Goal: Task Accomplishment & Management: Manage account settings

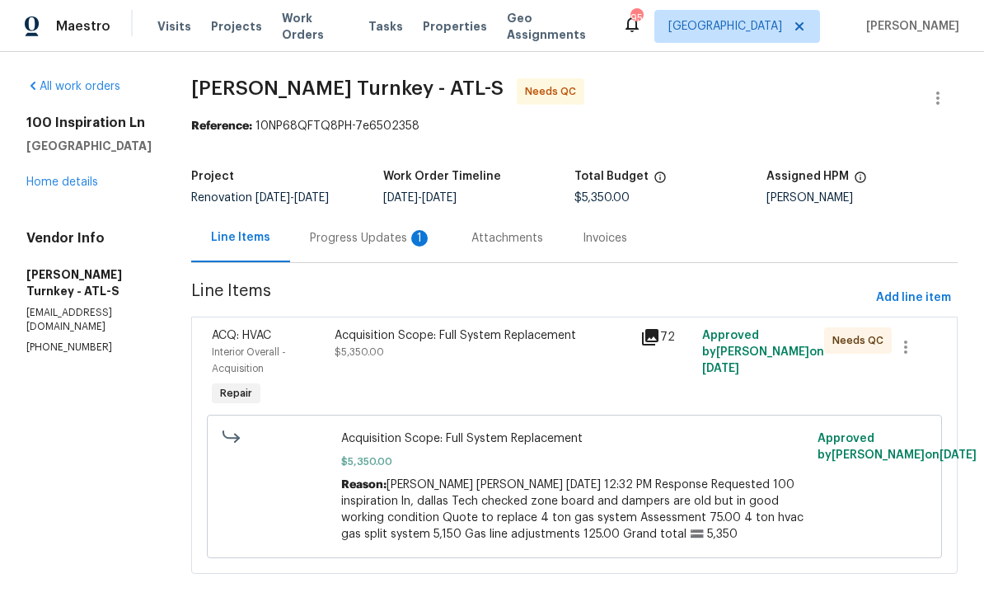
click at [342, 232] on div "Progress Updates 1" at bounding box center [371, 238] width 122 height 16
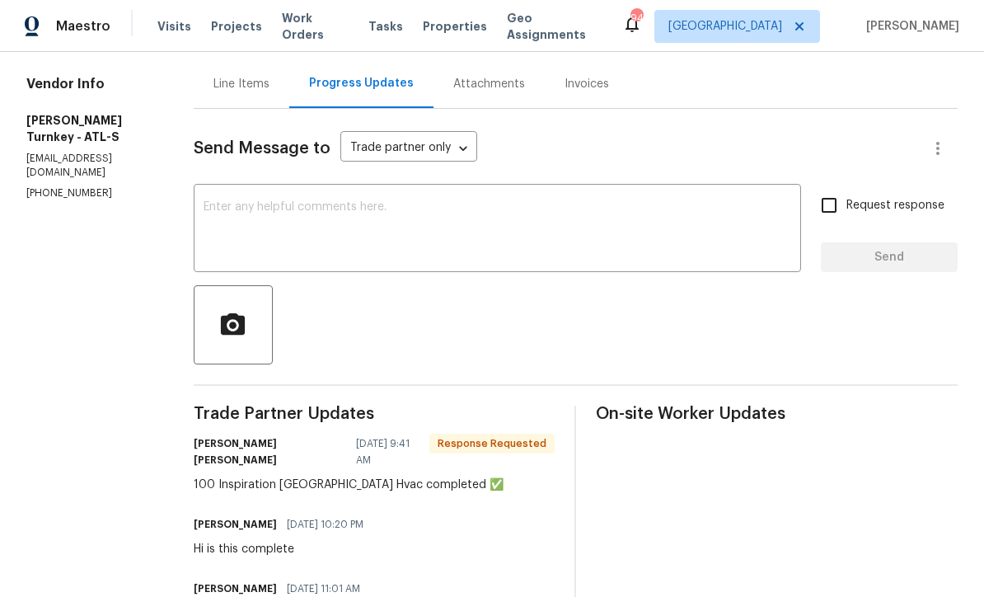
scroll to position [156, 0]
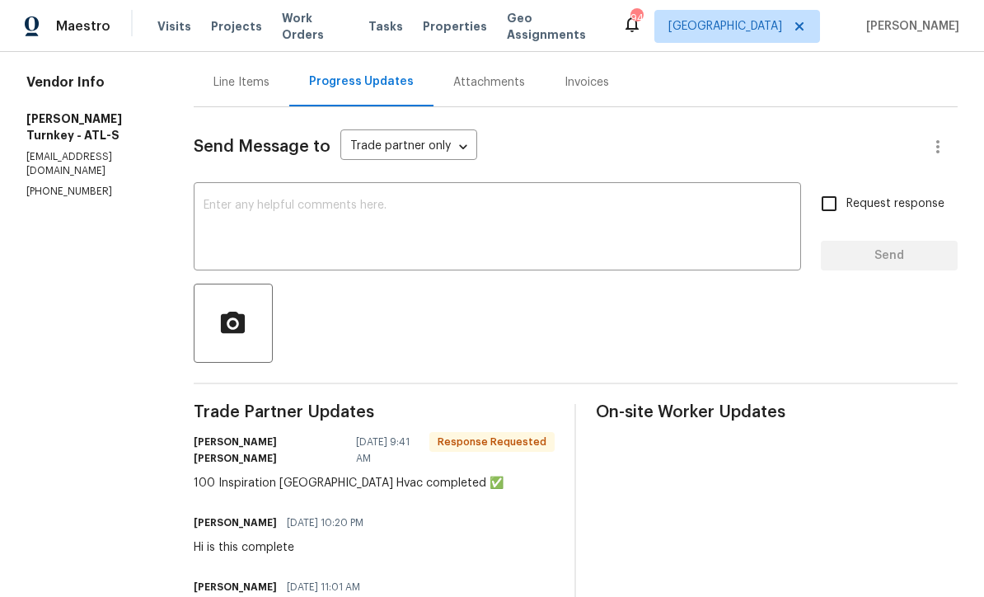
click at [217, 212] on textarea at bounding box center [498, 228] width 588 height 58
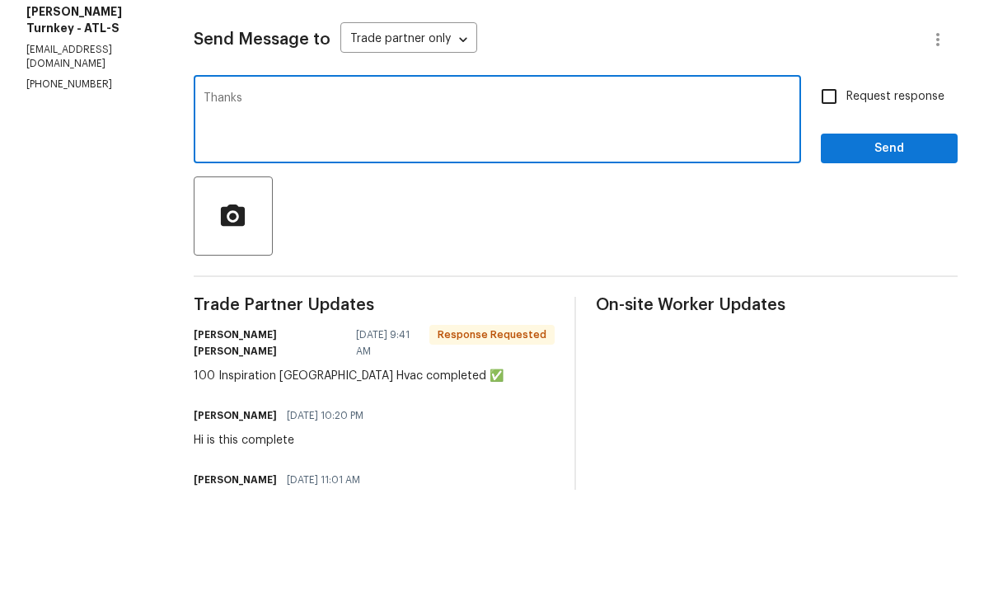
type textarea "Thanks"
click at [917, 246] on span "Send" at bounding box center [889, 256] width 110 height 21
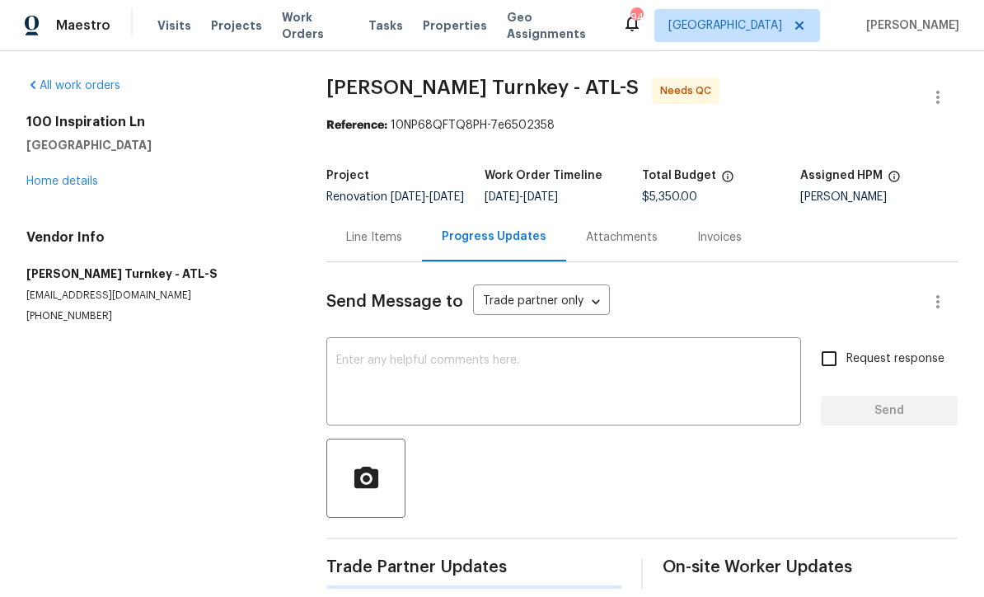
scroll to position [32, 0]
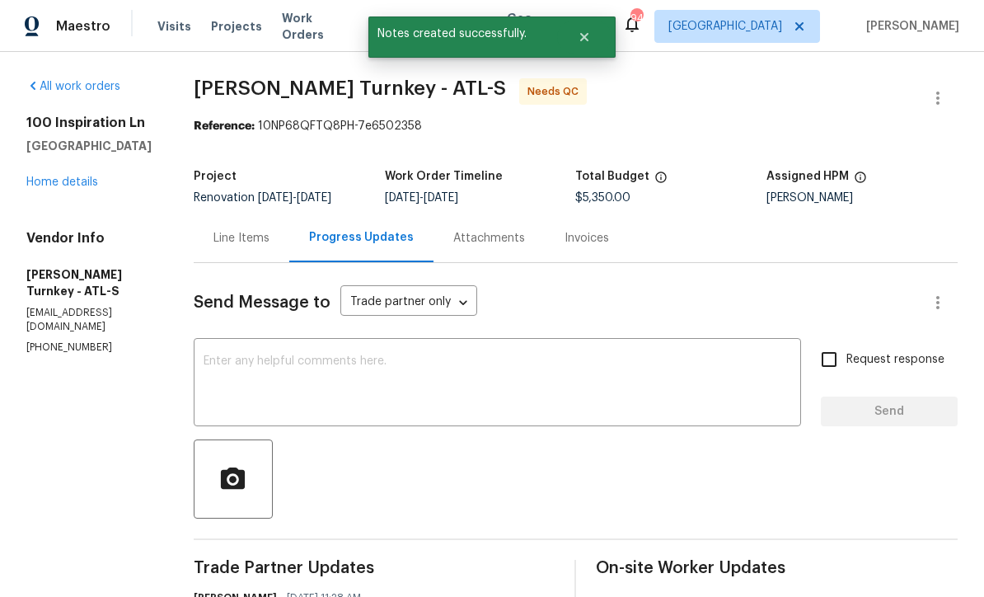
click at [240, 230] on div "Line Items" at bounding box center [241, 238] width 56 height 16
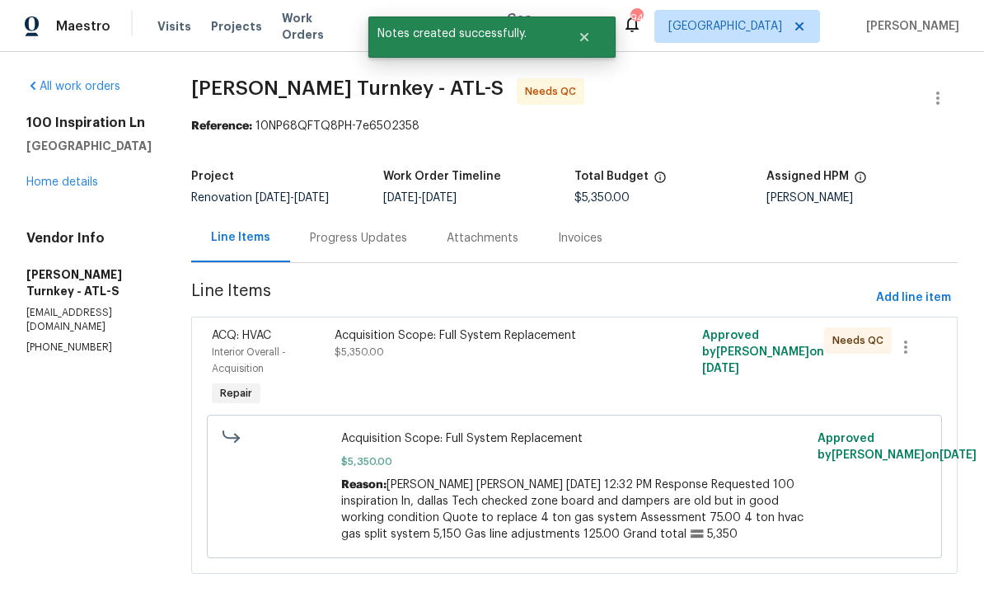
scroll to position [26, 0]
click at [403, 327] on div "Acquisition Scope: Full System Replacement $5,350.00" at bounding box center [483, 343] width 297 height 33
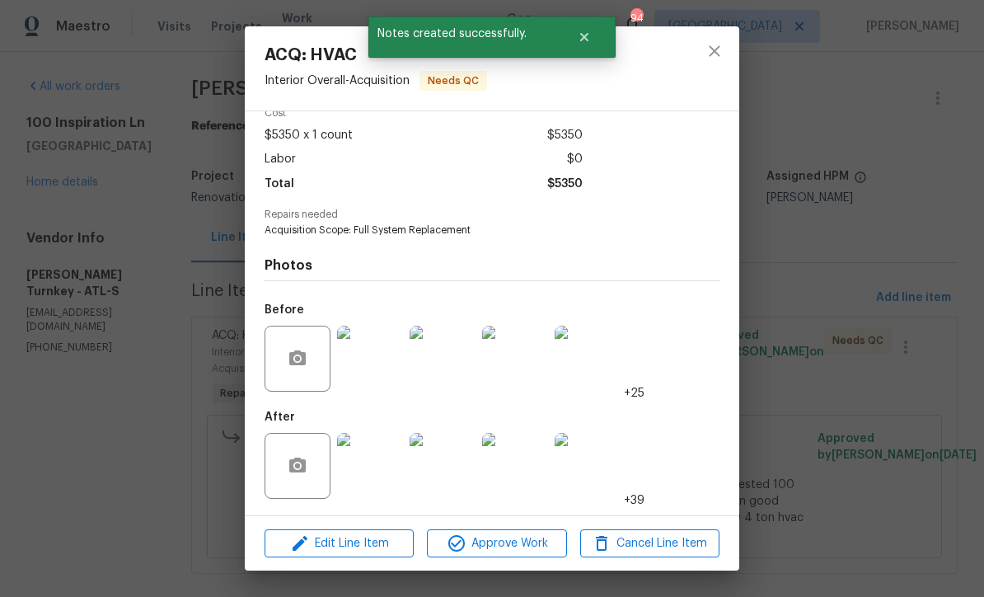
scroll to position [84, 0]
click at [378, 472] on img at bounding box center [370, 466] width 66 height 66
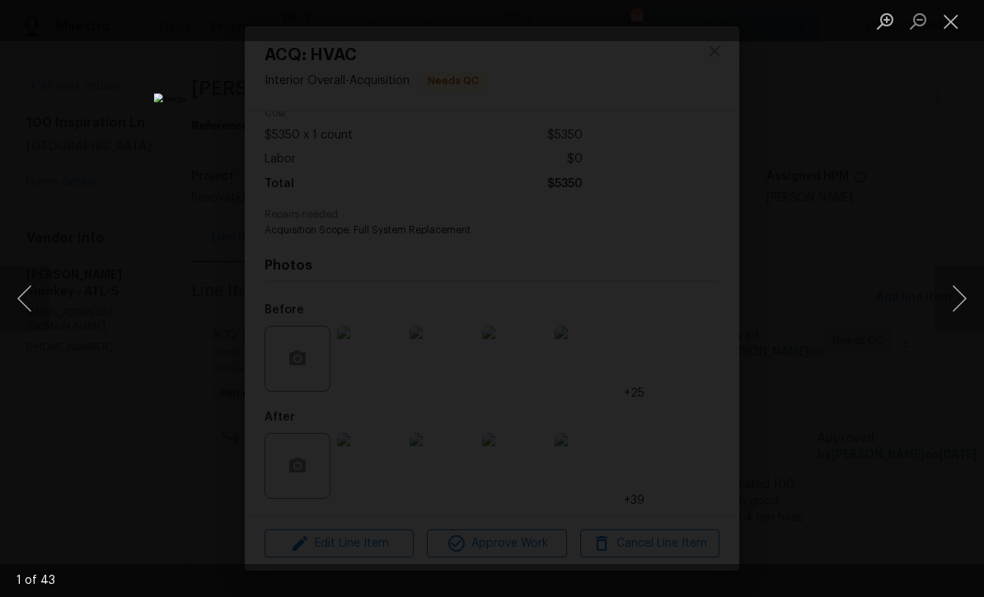
click at [972, 299] on button "Next image" at bounding box center [959, 298] width 49 height 66
click at [973, 291] on button "Next image" at bounding box center [959, 298] width 49 height 66
click at [974, 288] on button "Next image" at bounding box center [959, 298] width 49 height 66
click at [970, 293] on button "Next image" at bounding box center [959, 298] width 49 height 66
click at [972, 294] on button "Next image" at bounding box center [959, 298] width 49 height 66
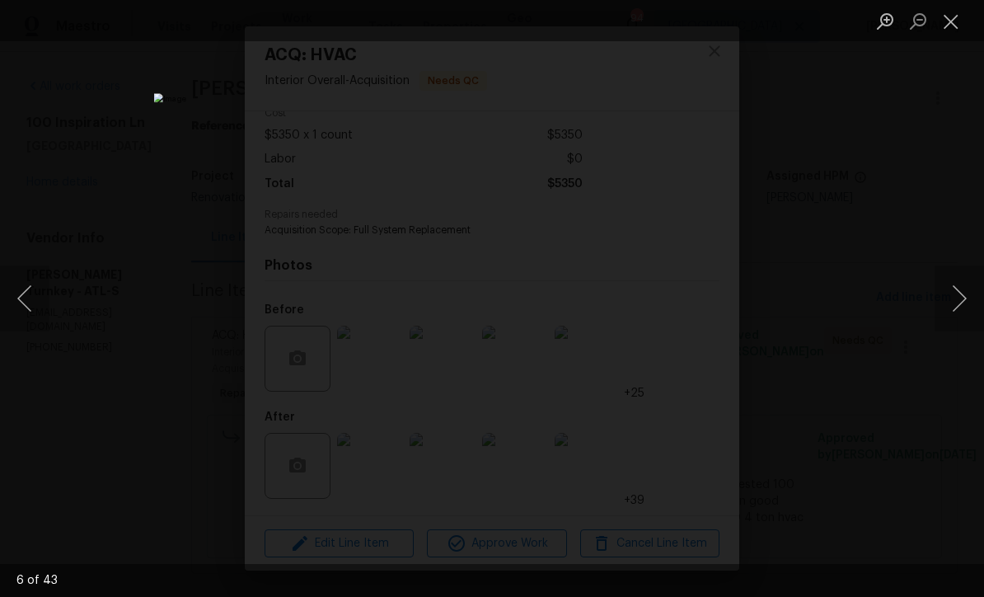
click at [976, 293] on button "Next image" at bounding box center [959, 298] width 49 height 66
click at [954, 24] on button "Close lightbox" at bounding box center [951, 21] width 33 height 29
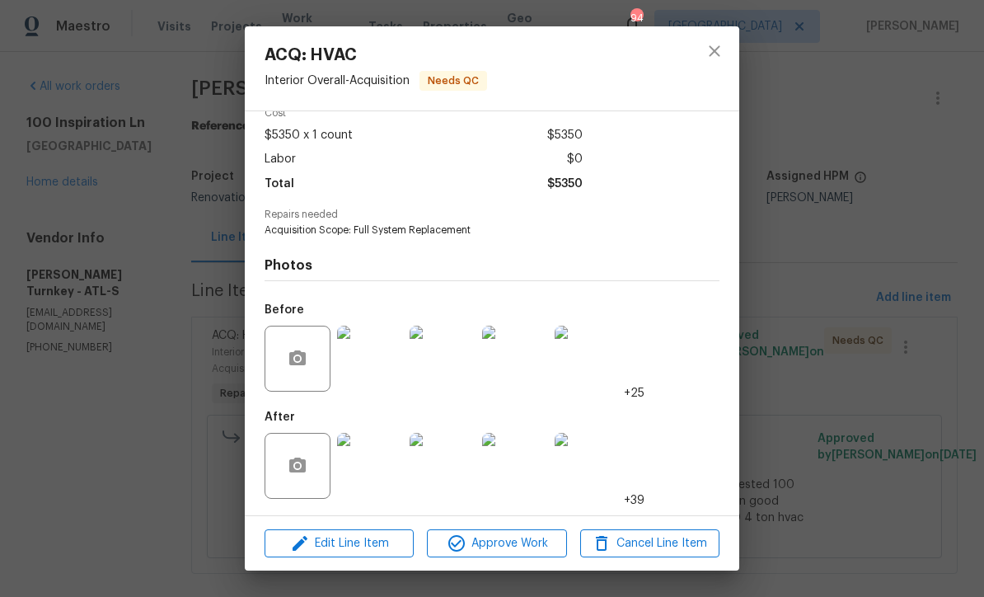
click at [358, 471] on img at bounding box center [370, 466] width 66 height 66
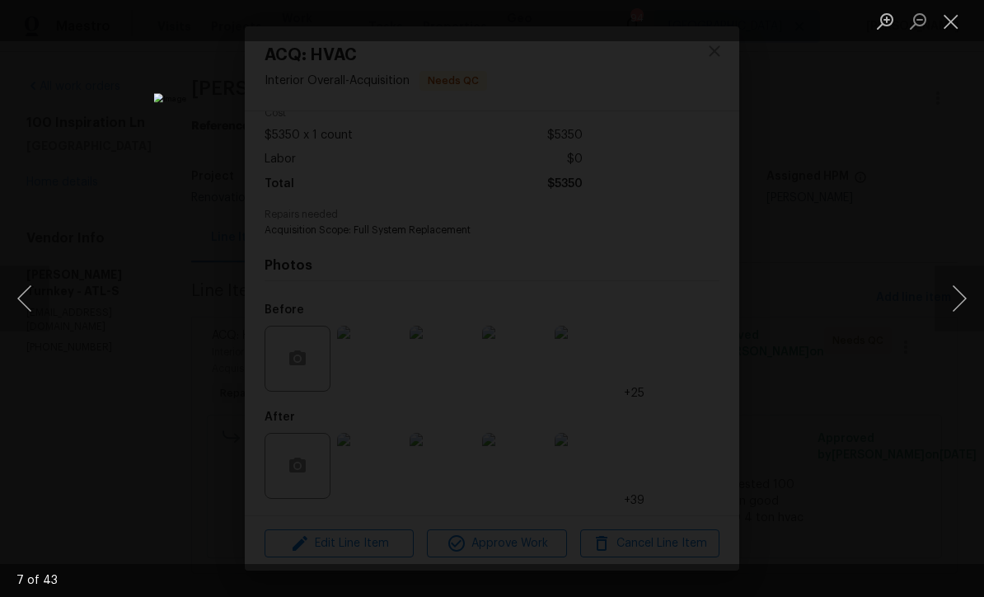
click at [949, 21] on button "Close lightbox" at bounding box center [951, 21] width 33 height 29
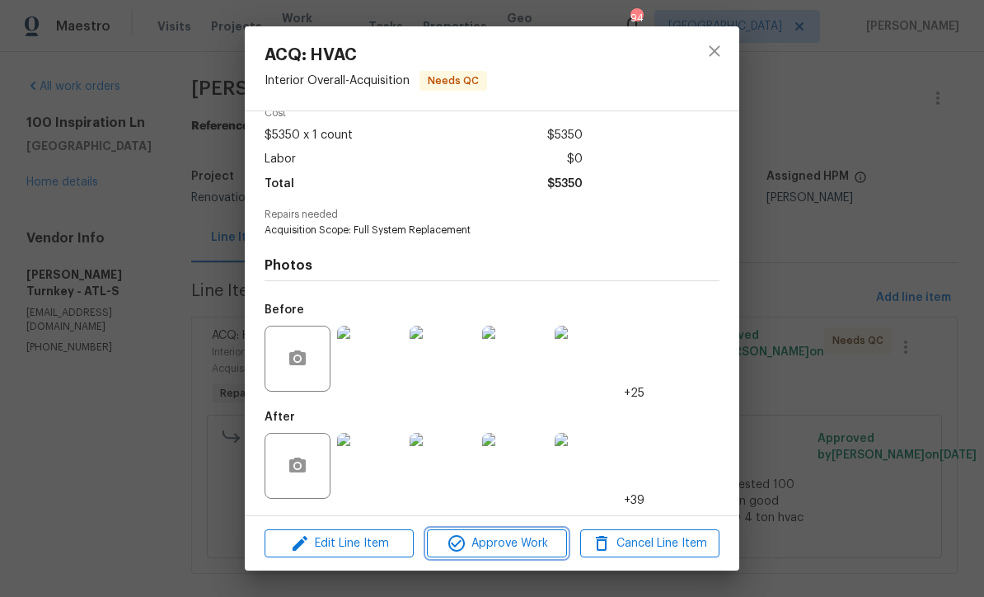
click at [483, 553] on span "Approve Work" at bounding box center [496, 543] width 129 height 21
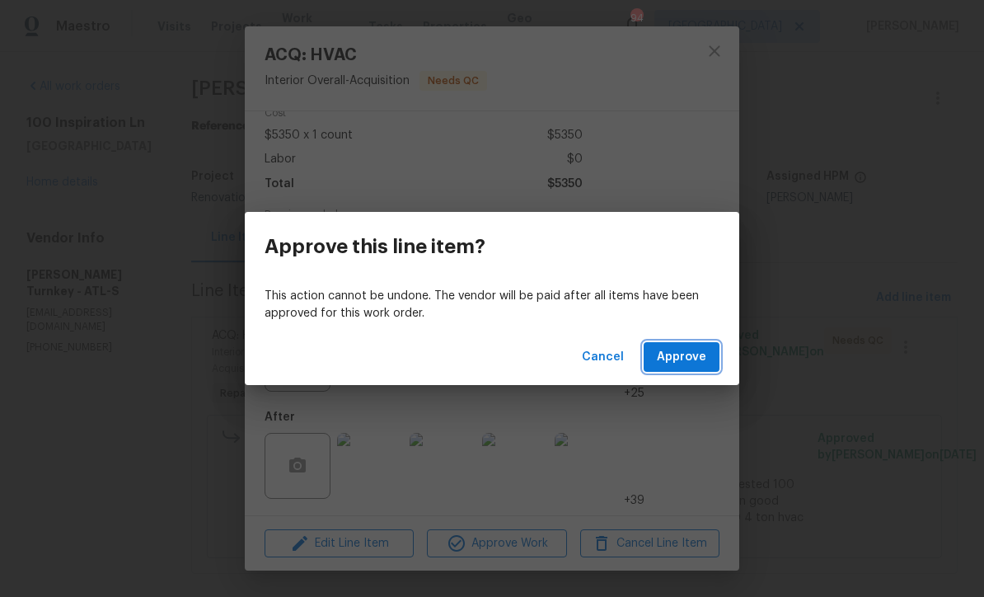
click at [689, 350] on span "Approve" at bounding box center [681, 357] width 49 height 21
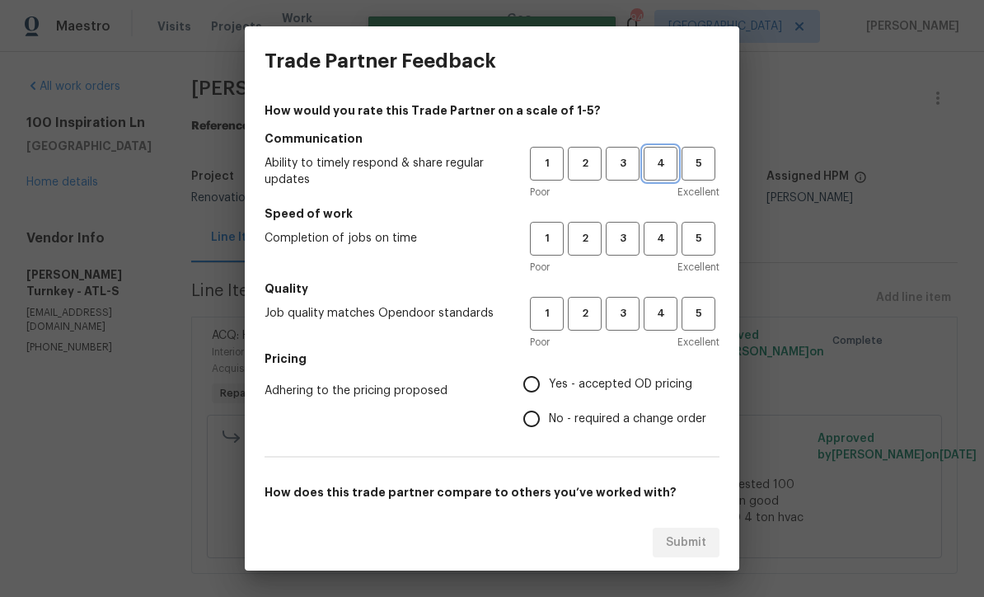
click at [667, 155] on span "4" at bounding box center [660, 163] width 30 height 19
click at [655, 232] on span "4" at bounding box center [660, 238] width 30 height 19
click at [663, 322] on span "4" at bounding box center [660, 313] width 30 height 19
click at [532, 376] on input "Yes - accepted OD pricing" at bounding box center [531, 384] width 35 height 35
radio input "true"
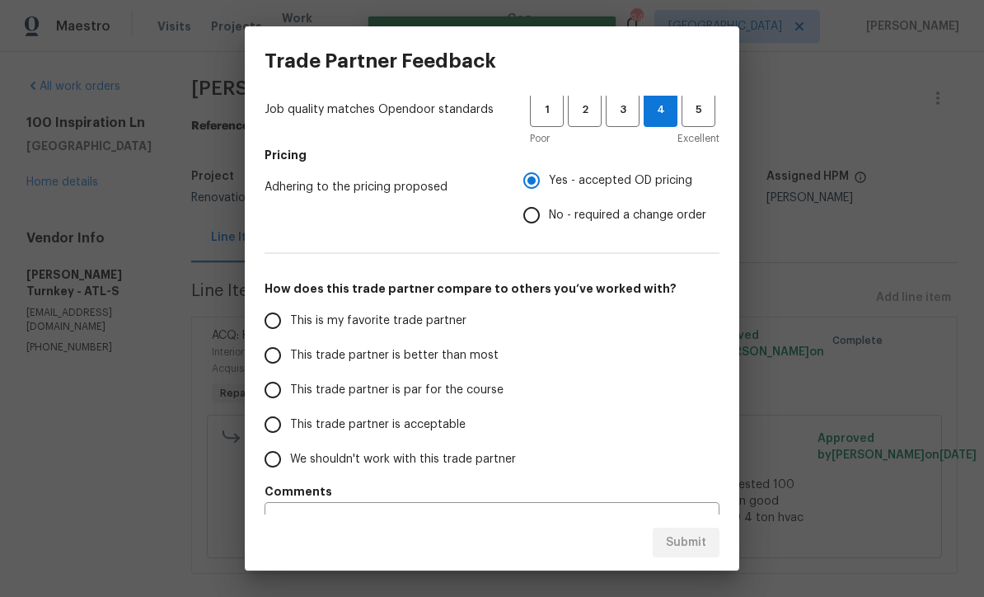
scroll to position [220, 0]
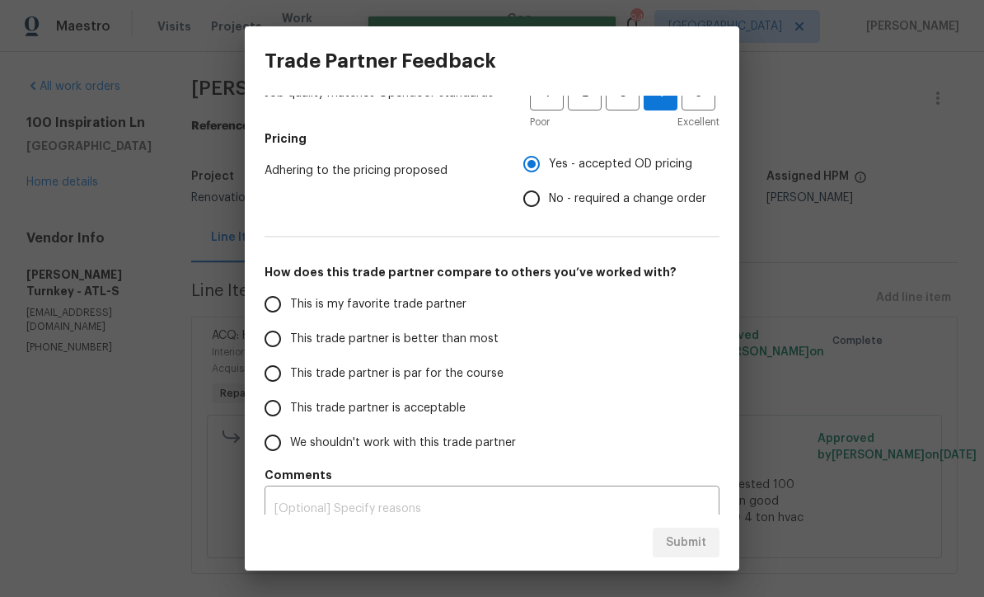
click at [273, 375] on input "This trade partner is par for the course" at bounding box center [272, 373] width 35 height 35
click at [691, 544] on span "Submit" at bounding box center [686, 542] width 40 height 21
radio input "true"
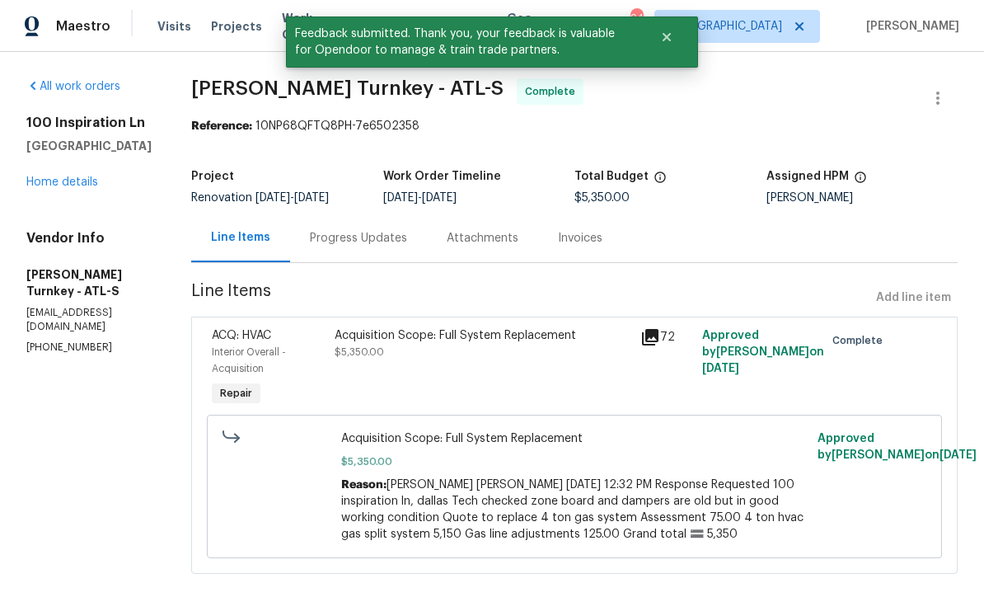
click at [67, 176] on link "Home details" at bounding box center [62, 182] width 72 height 12
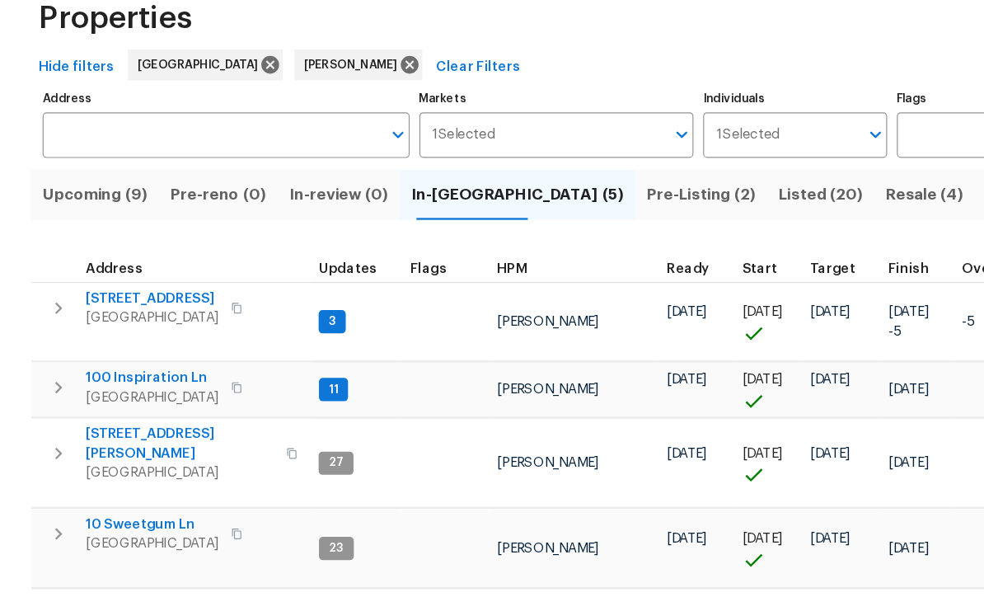
scroll to position [3, 0]
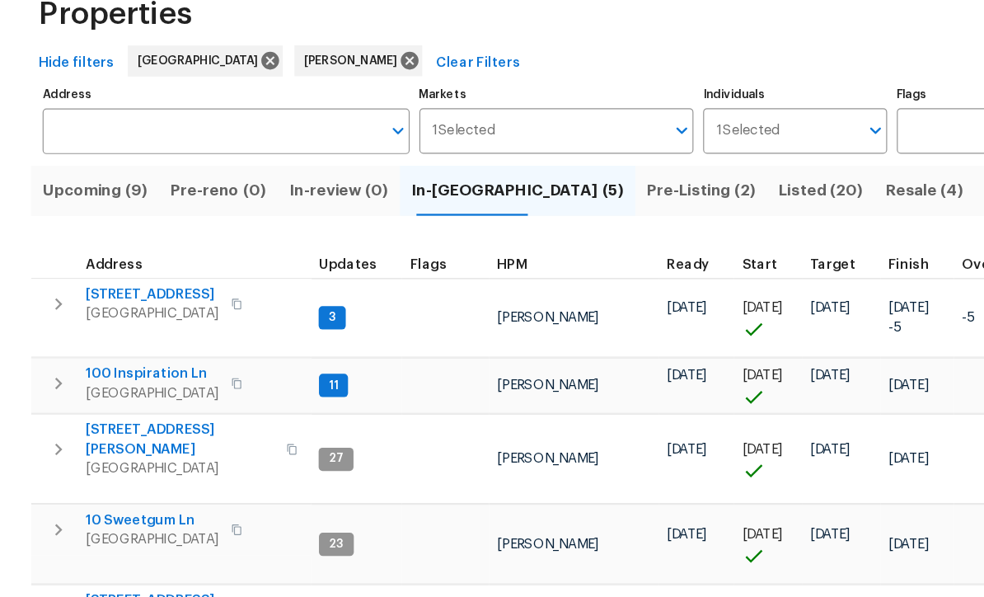
click at [118, 331] on span "177 Grandview Ln" at bounding box center [130, 339] width 114 height 16
click at [119, 399] on span "100 Inspiration Ln" at bounding box center [130, 407] width 114 height 16
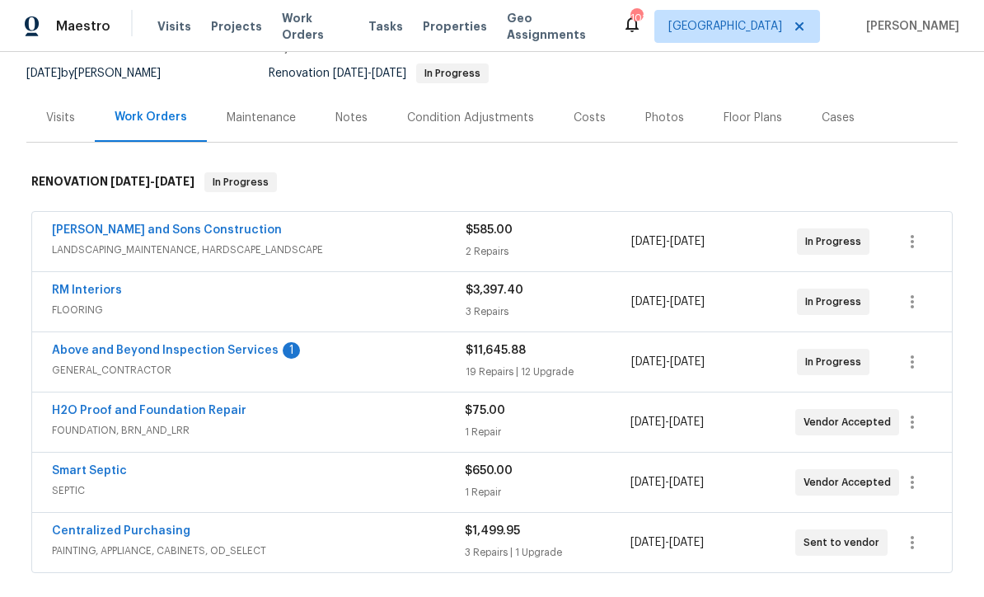
scroll to position [168, 0]
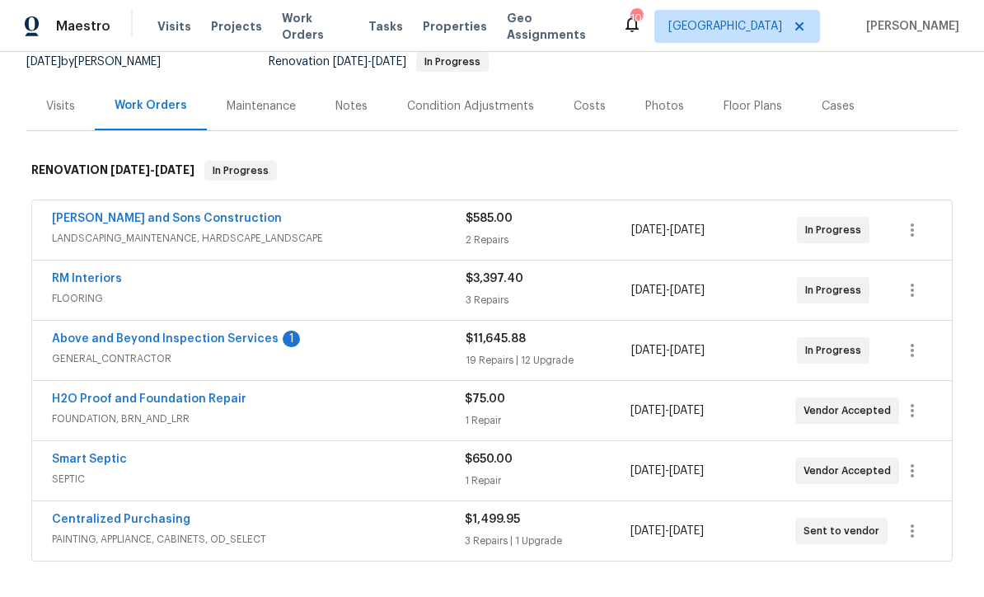
click at [143, 334] on link "Above and Beyond Inspection Services" at bounding box center [165, 339] width 227 height 12
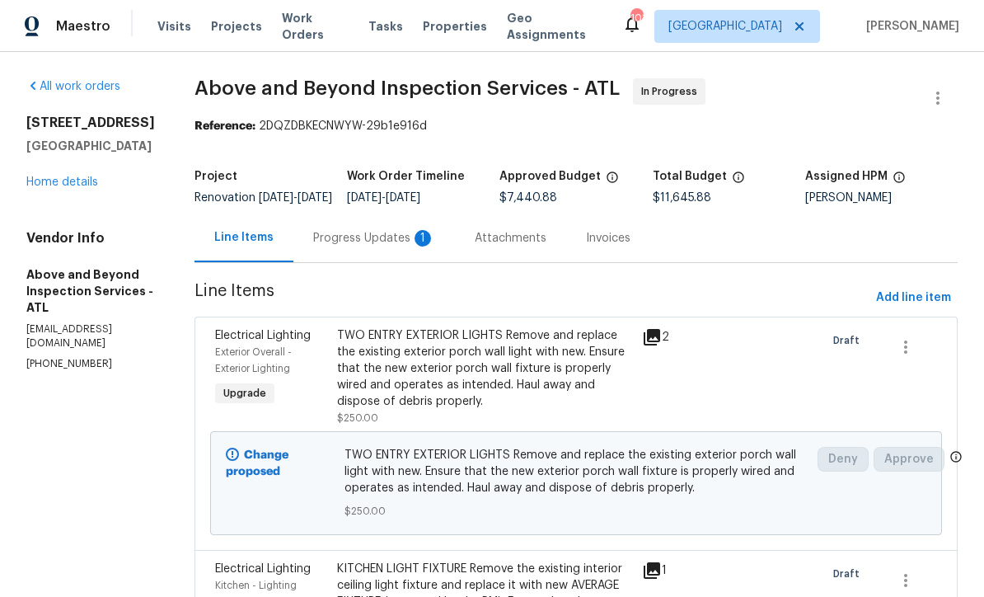
click at [414, 246] on div "Progress Updates 1" at bounding box center [374, 238] width 122 height 16
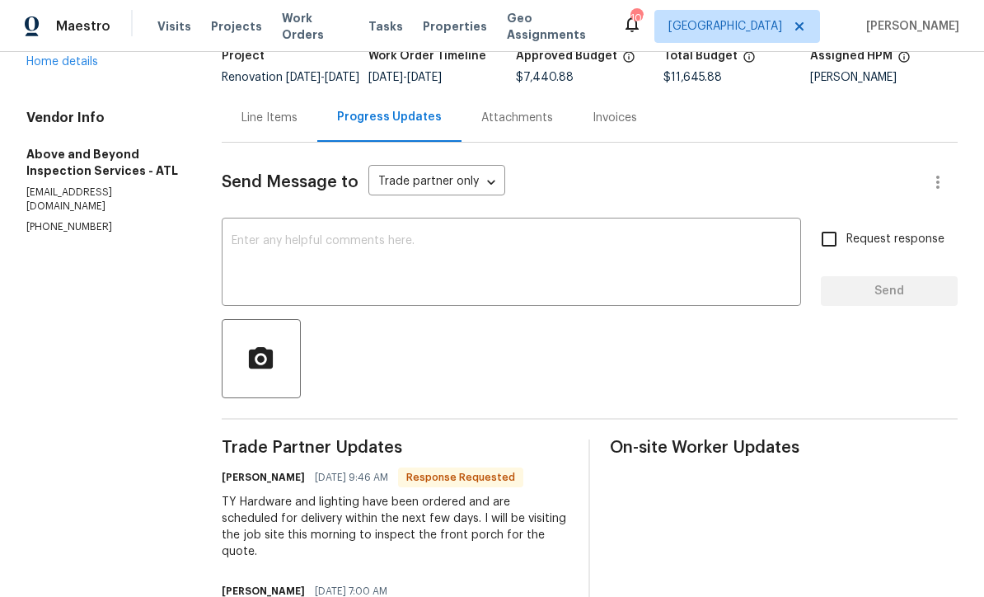
scroll to position [117, 0]
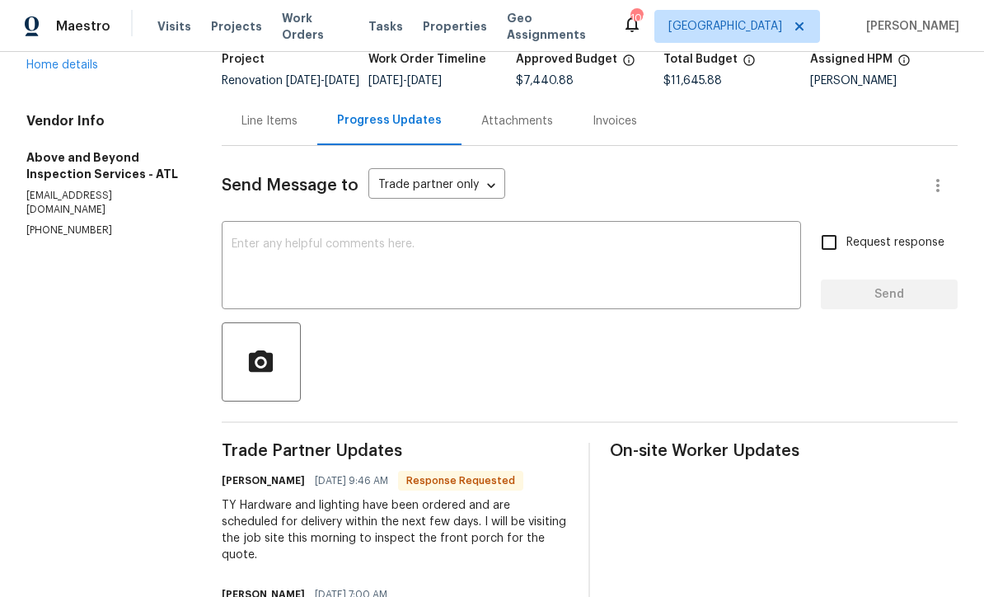
click at [275, 255] on textarea at bounding box center [512, 267] width 560 height 58
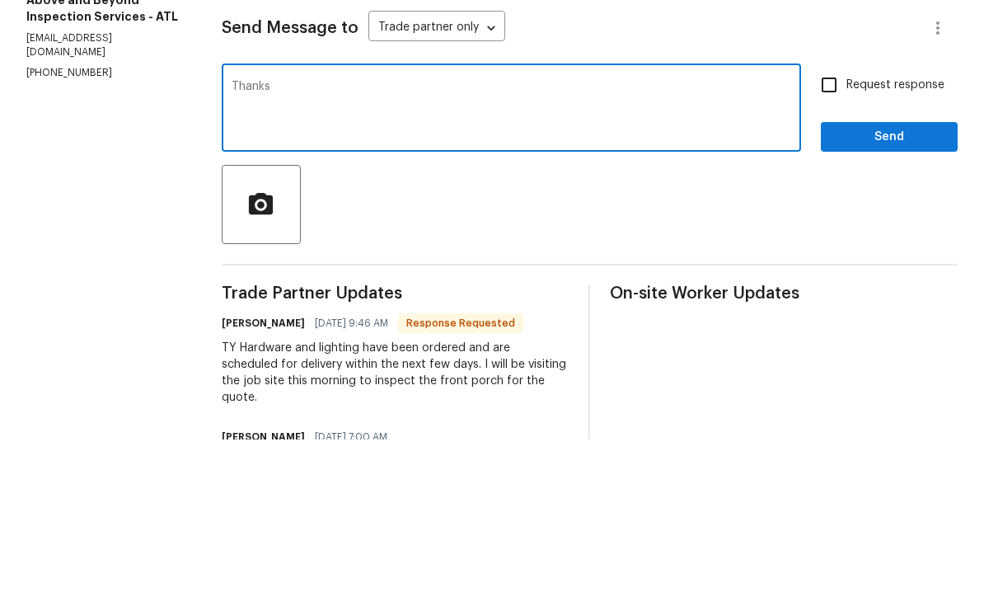
type textarea "Thanks"
click at [923, 284] on span "Send" at bounding box center [889, 294] width 110 height 21
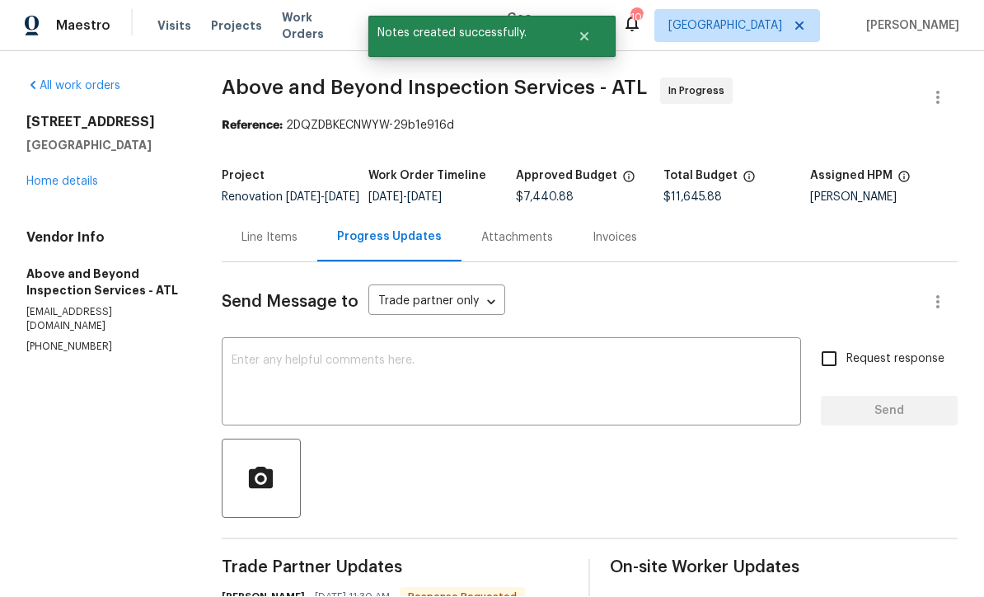
scroll to position [32, 0]
click at [54, 176] on link "Home details" at bounding box center [62, 182] width 72 height 12
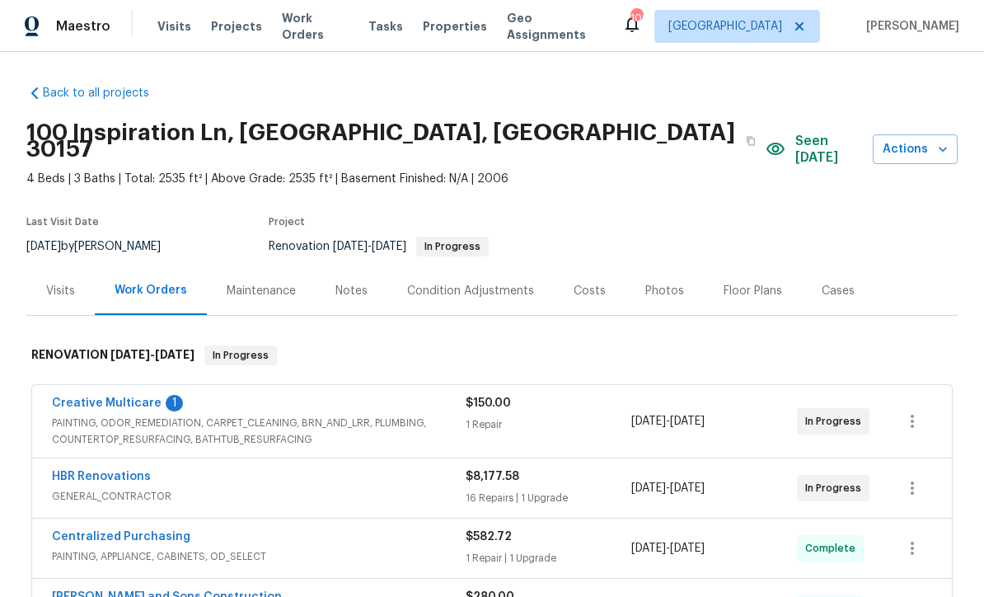
click at [92, 397] on link "Creative Multicare" at bounding box center [107, 403] width 110 height 12
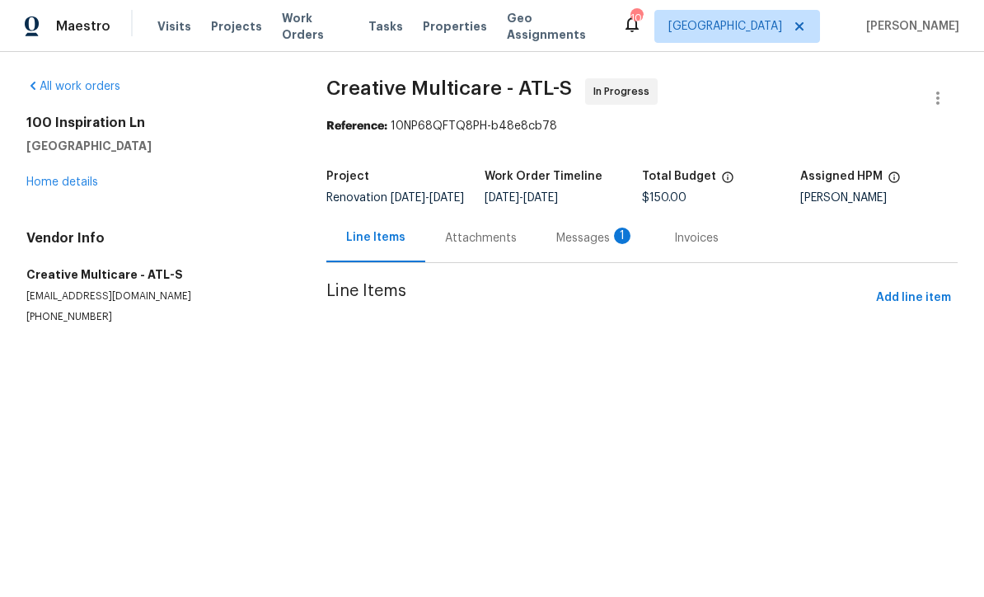
click at [467, 246] on div "Attachments" at bounding box center [481, 238] width 72 height 16
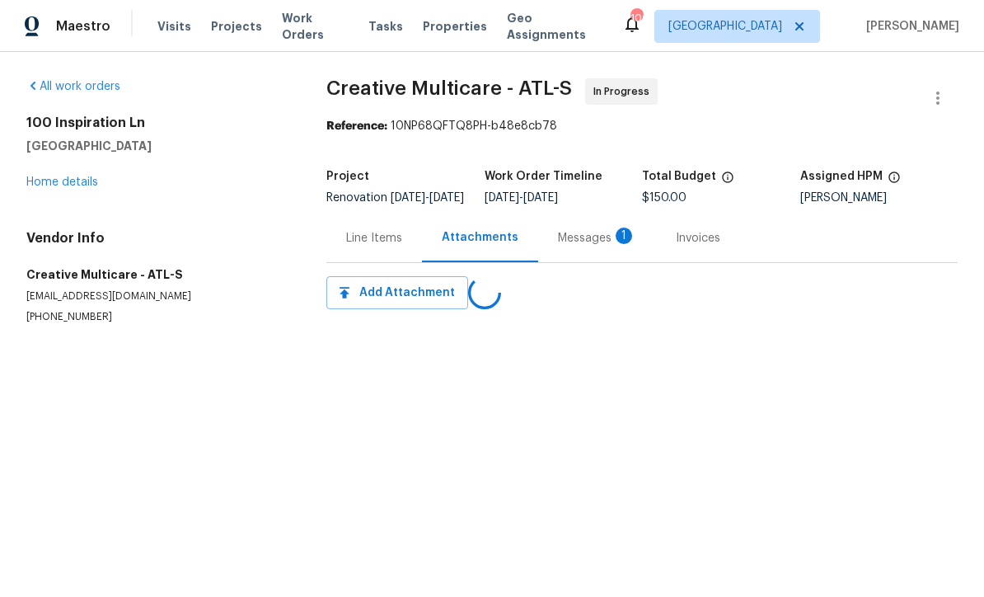
click at [373, 246] on div "Line Items" at bounding box center [374, 238] width 56 height 16
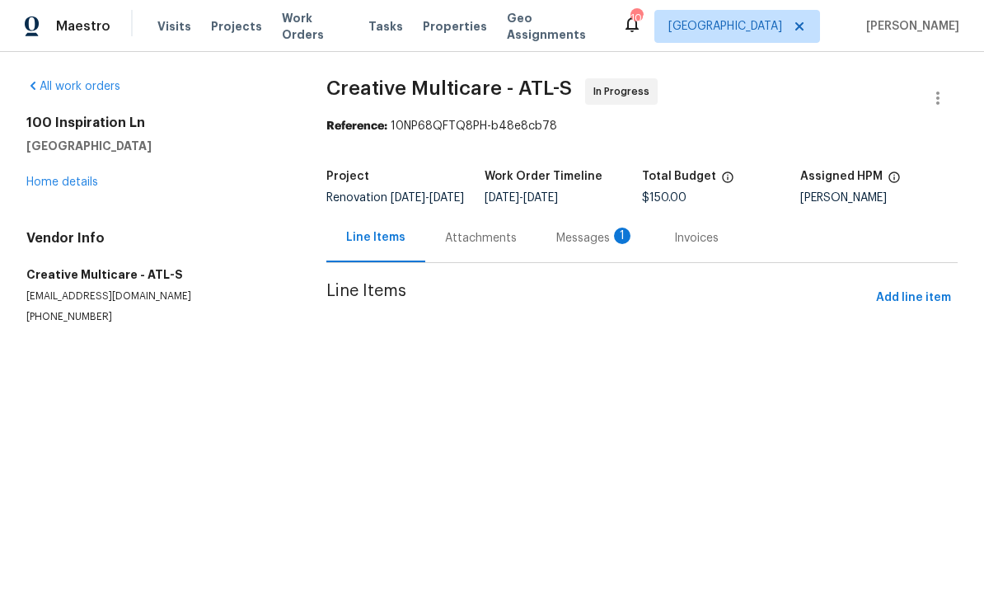
click at [577, 246] on div "Messages 1" at bounding box center [595, 238] width 78 height 16
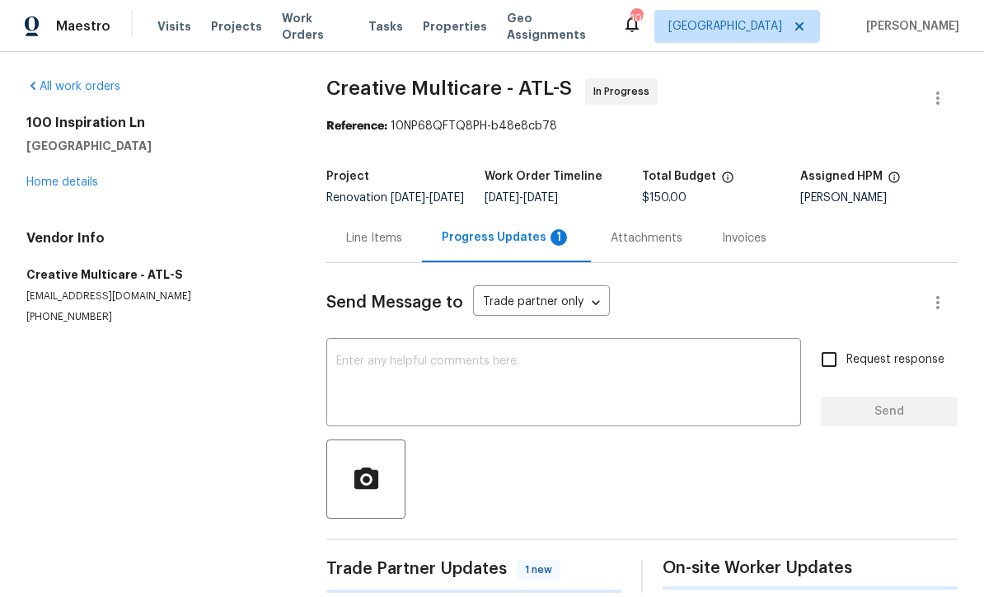
click at [358, 368] on textarea at bounding box center [563, 384] width 455 height 58
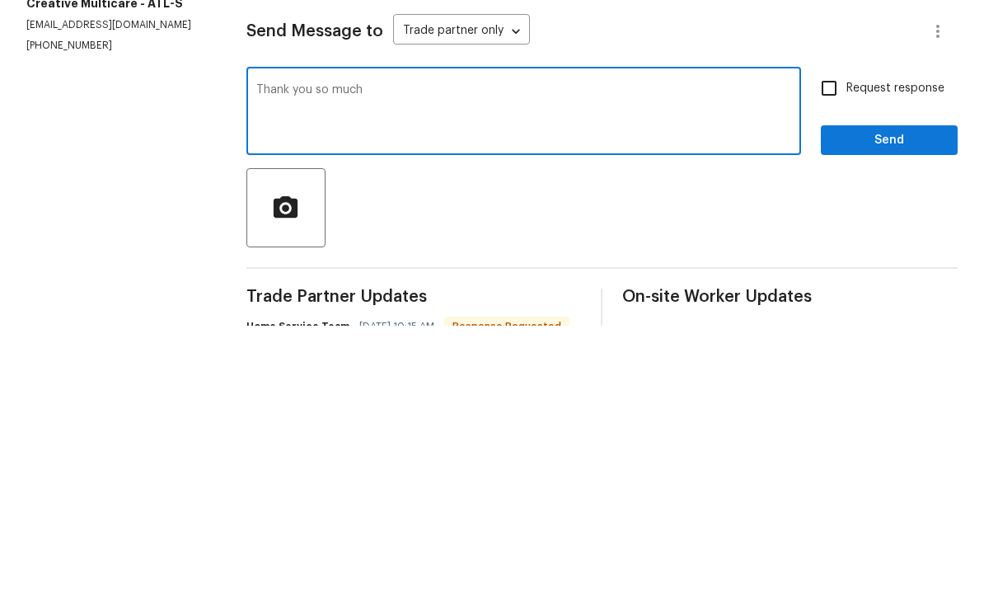
type textarea "Thank you so much"
click at [820, 342] on input "Request response" at bounding box center [829, 359] width 35 height 35
checkbox input "true"
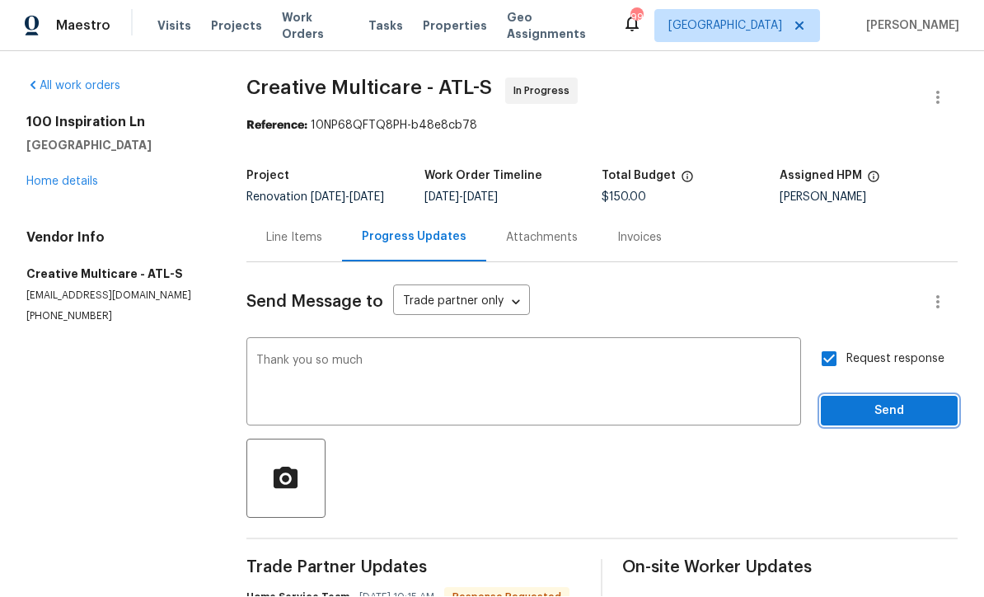
click at [859, 401] on span "Send" at bounding box center [889, 411] width 110 height 21
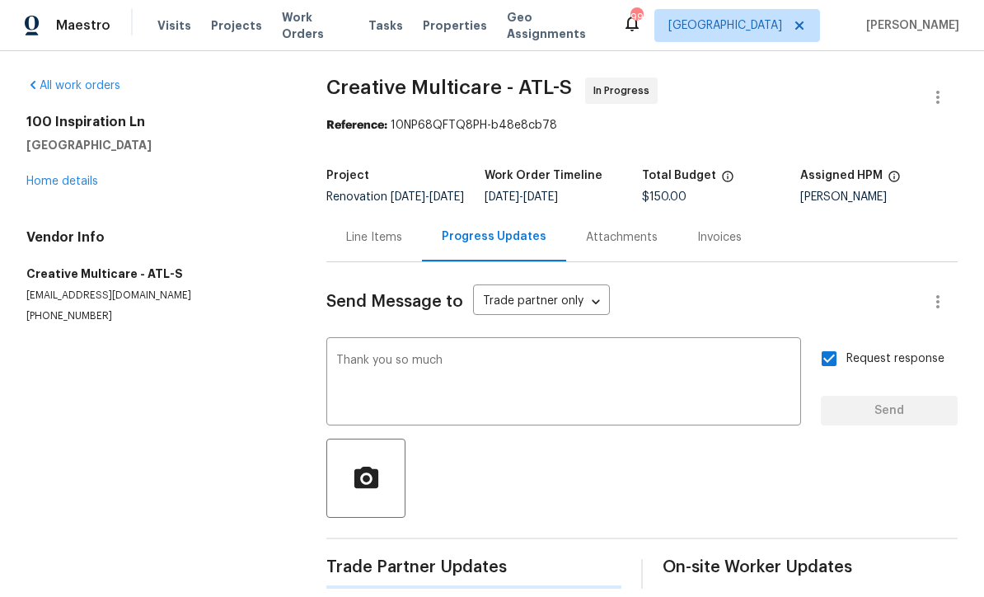
scroll to position [31, 0]
click at [60, 176] on link "Home details" at bounding box center [62, 182] width 72 height 12
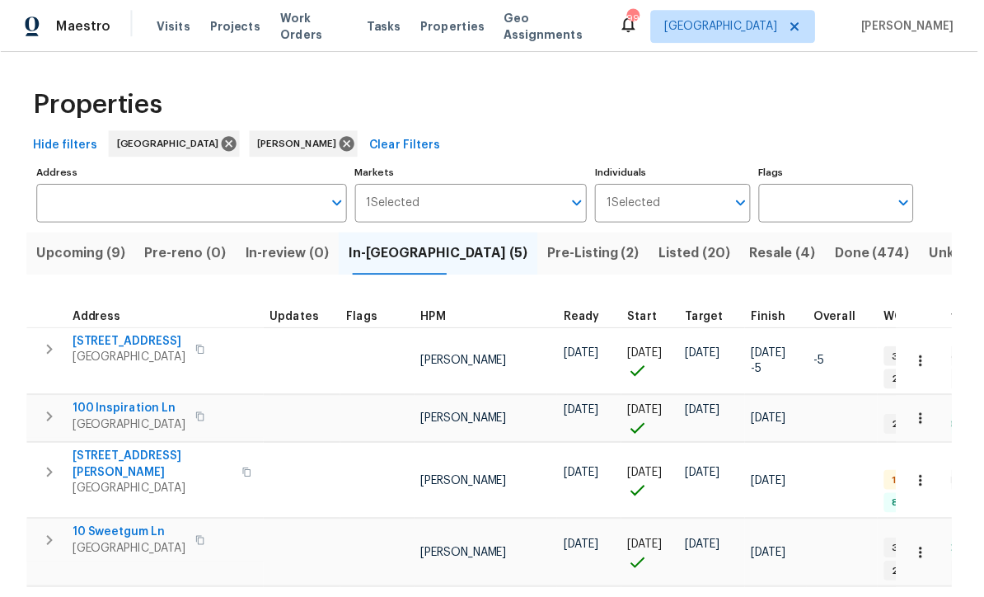
scroll to position [39, 0]
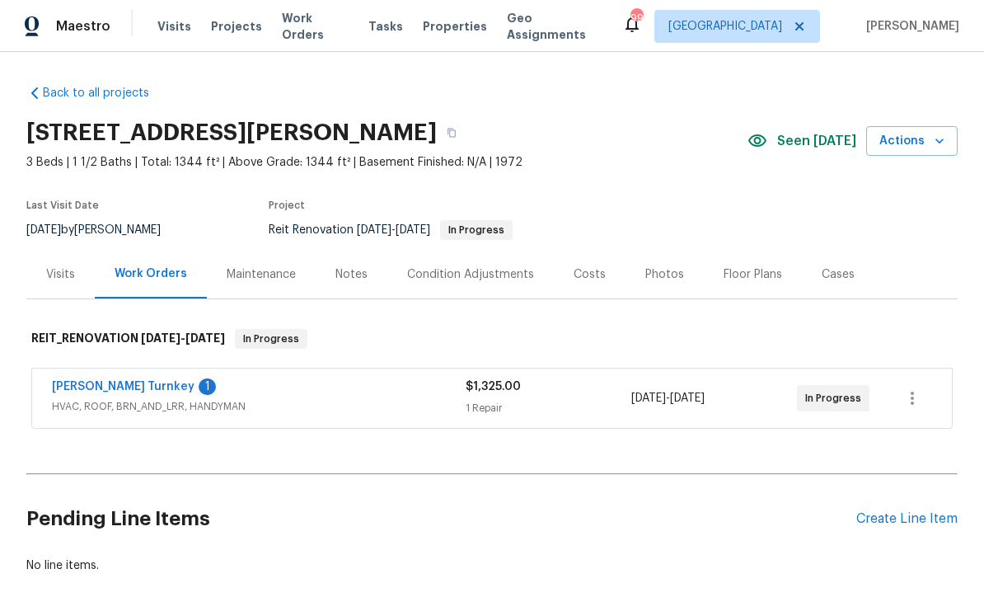
click at [87, 386] on link "[PERSON_NAME] Turnkey" at bounding box center [123, 387] width 143 height 12
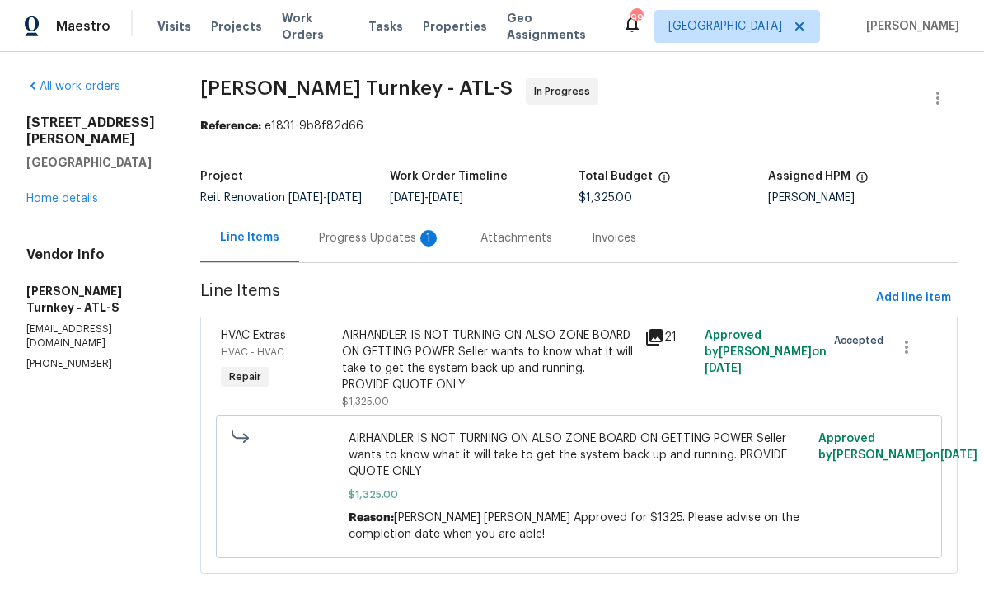
click at [352, 246] on div "Progress Updates 1" at bounding box center [380, 238] width 122 height 16
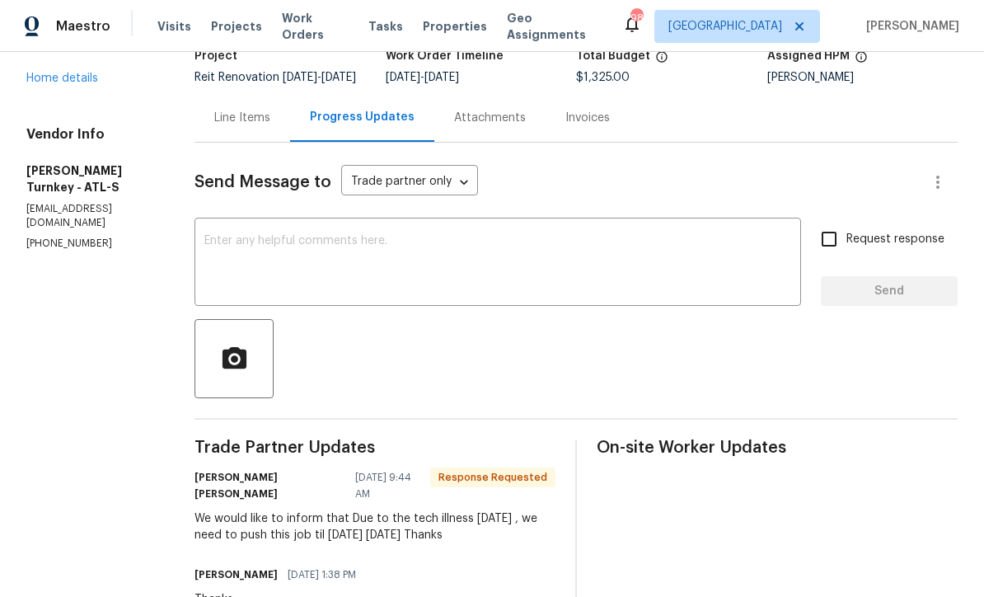
scroll to position [109, 0]
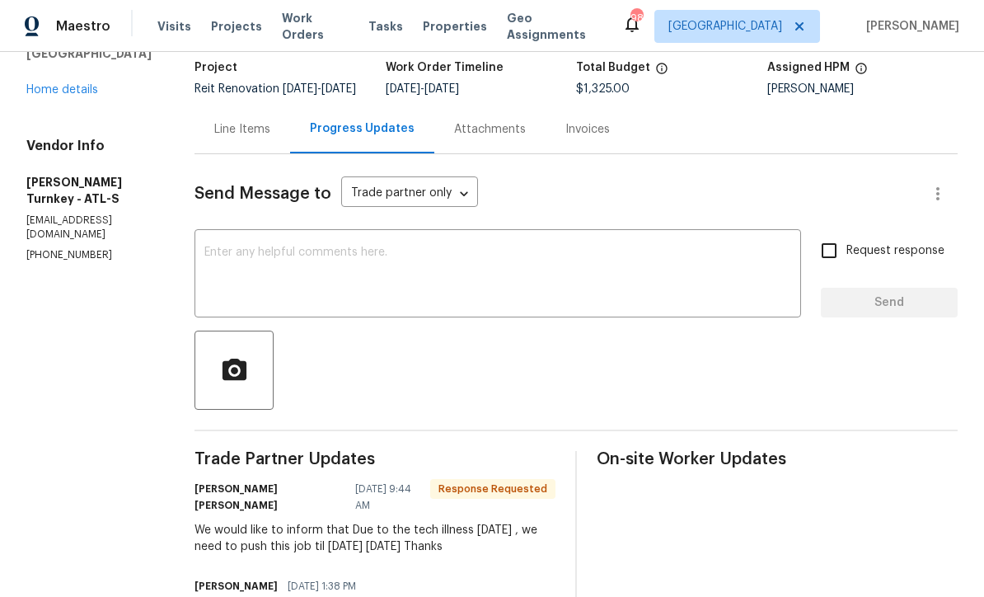
click at [204, 246] on textarea at bounding box center [497, 275] width 587 height 58
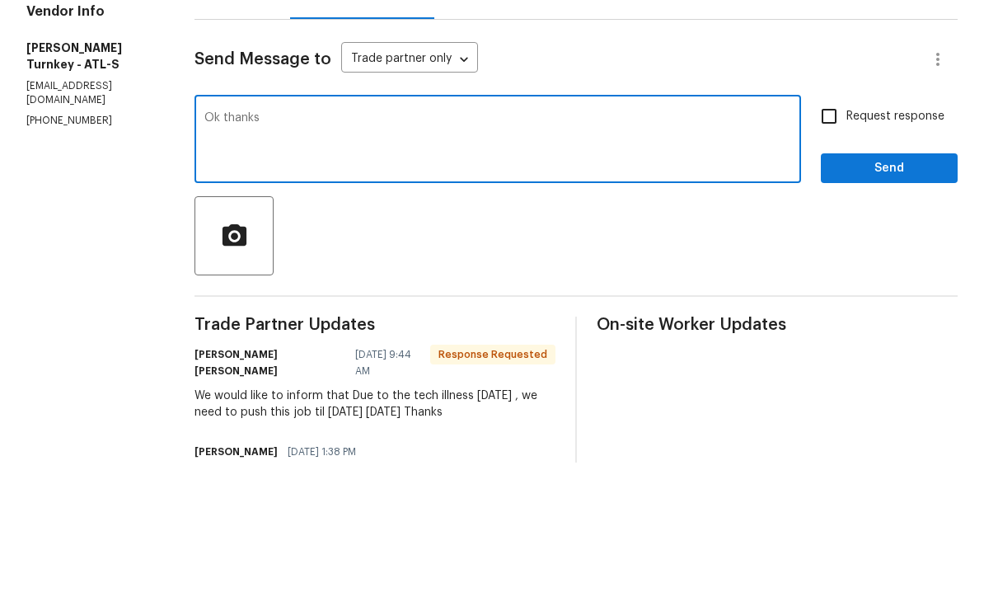
type textarea "Ok thanks"
click at [943, 293] on span "Send" at bounding box center [889, 303] width 110 height 21
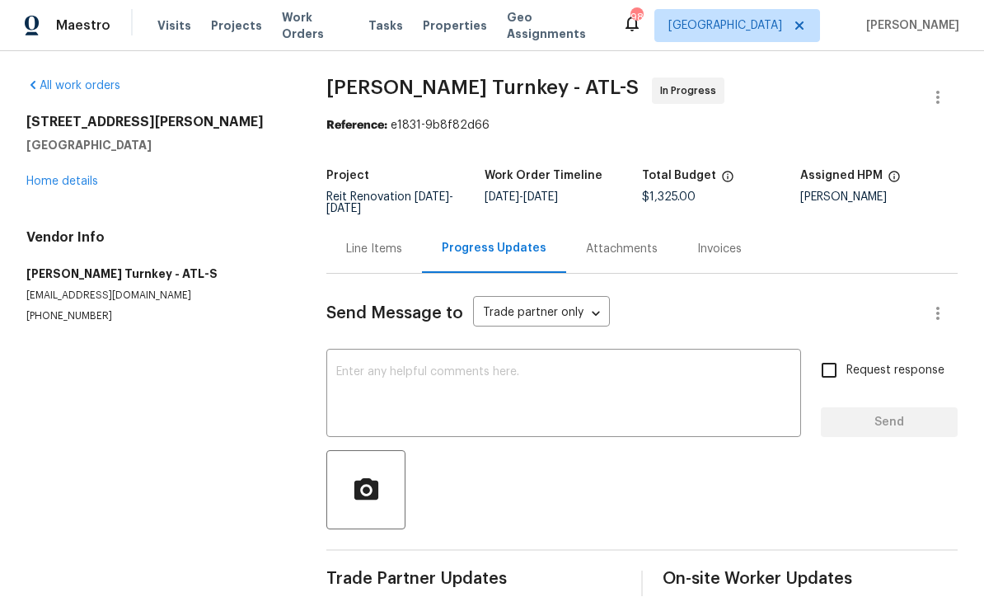
scroll to position [32, 0]
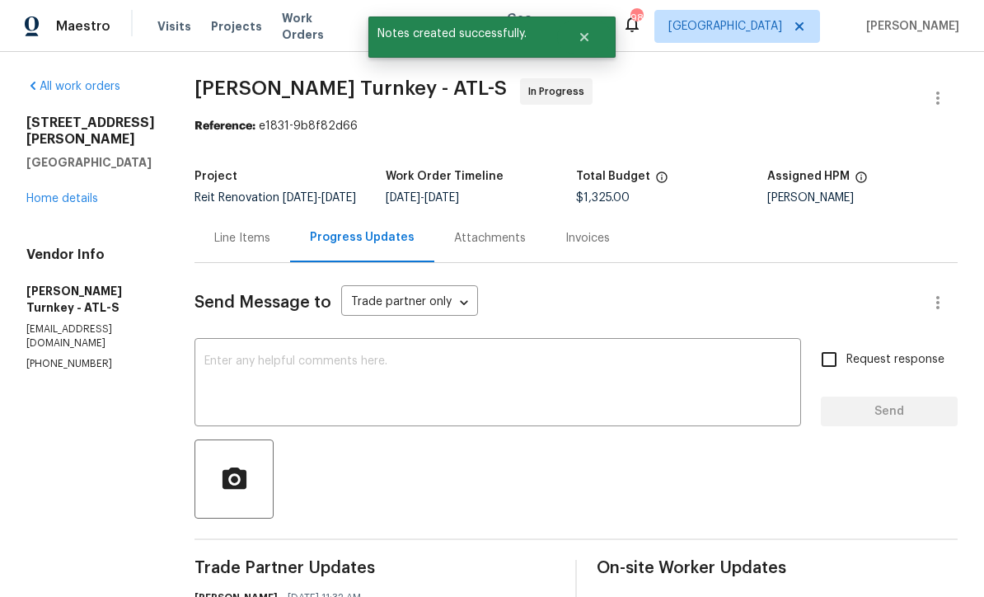
click at [41, 193] on link "Home details" at bounding box center [62, 199] width 72 height 12
